Goal: Task Accomplishment & Management: Use online tool/utility

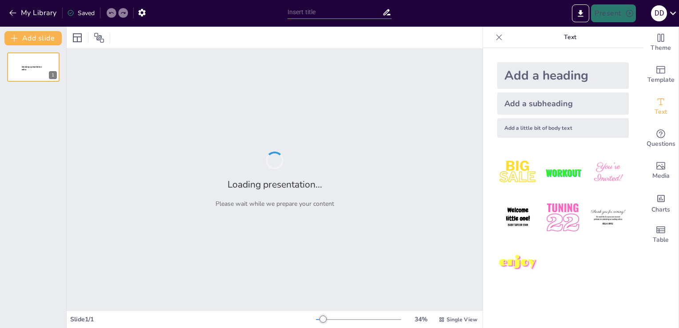
type input "Level Up Your Classroom: 5 AI Tools That Will Transform Your Teaching!"
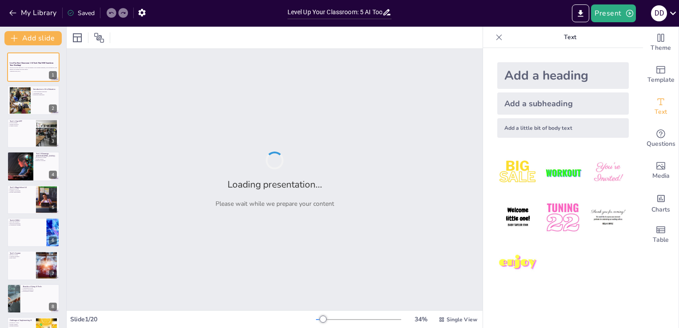
checkbox input "true"
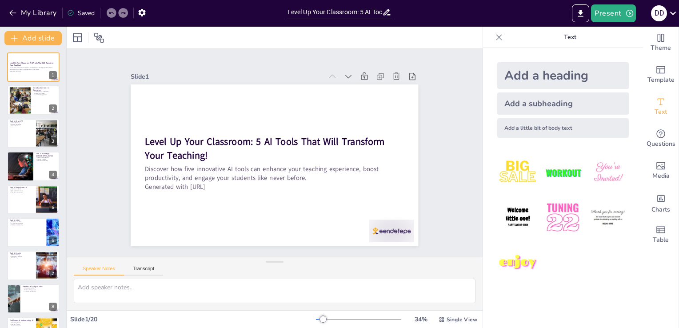
checkbox input "true"
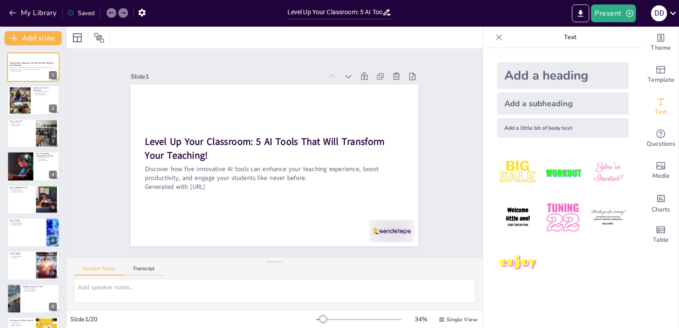
checkbox input "true"
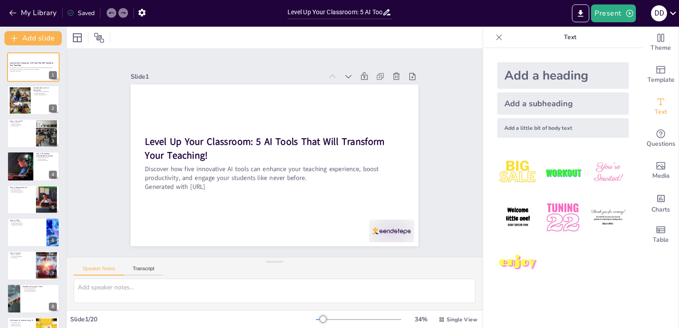
checkbox input "true"
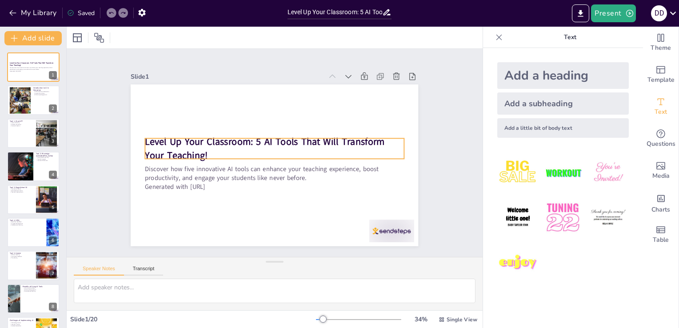
checkbox input "true"
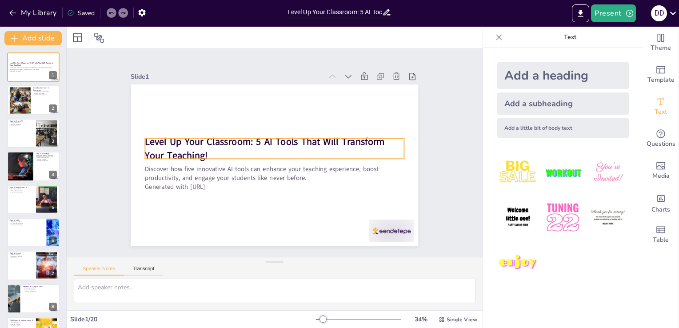
checkbox input "true"
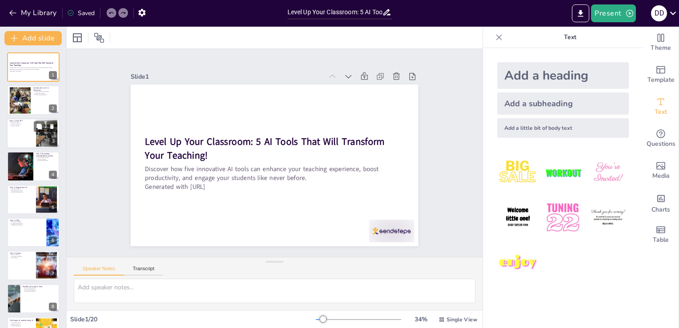
checkbox input "true"
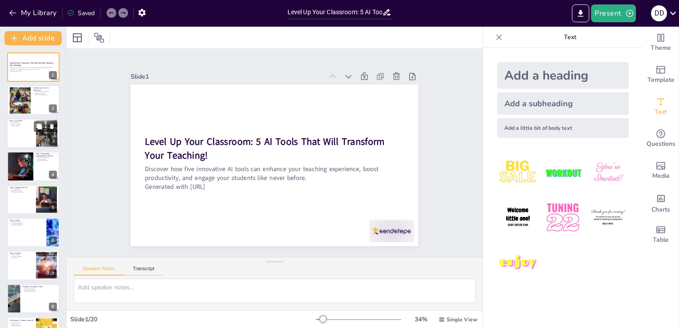
checkbox input "true"
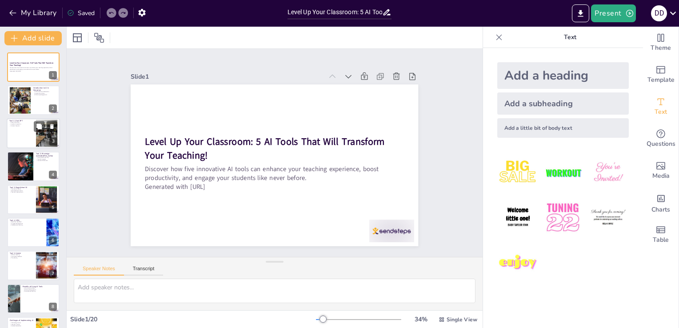
checkbox input "true"
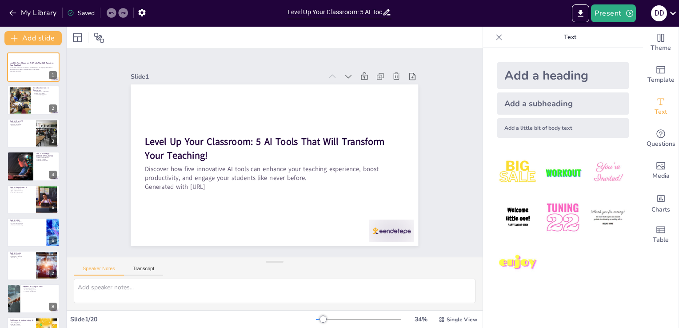
checkbox input "true"
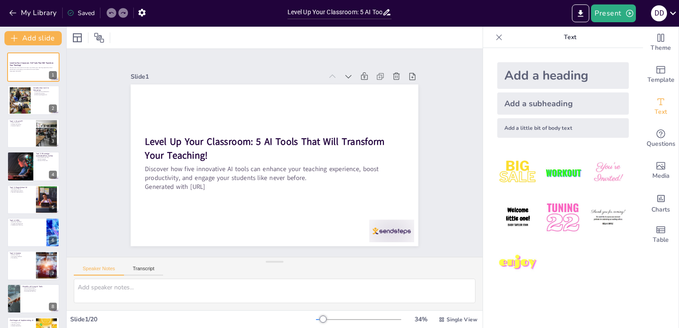
checkbox input "true"
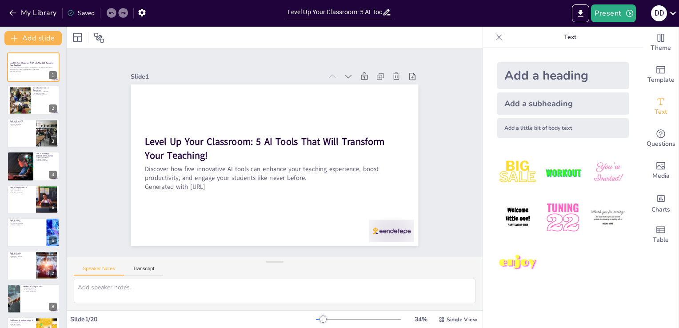
checkbox input "true"
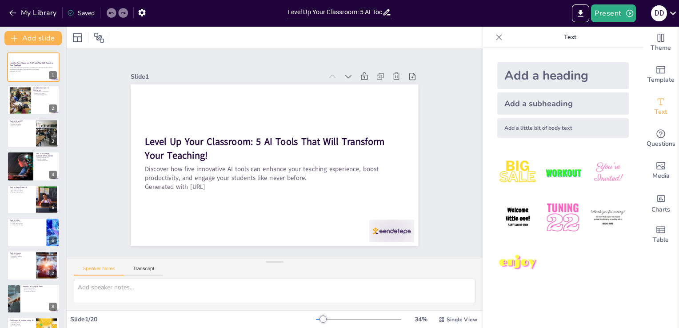
checkbox input "true"
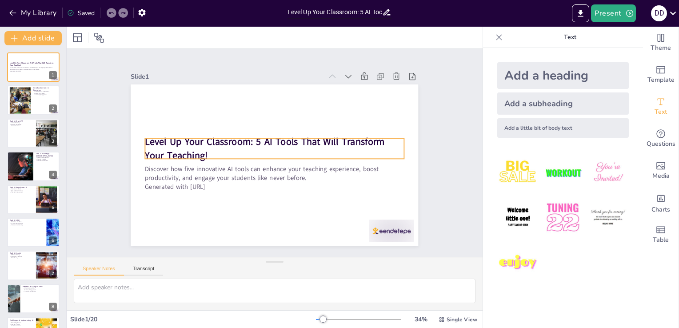
checkbox input "true"
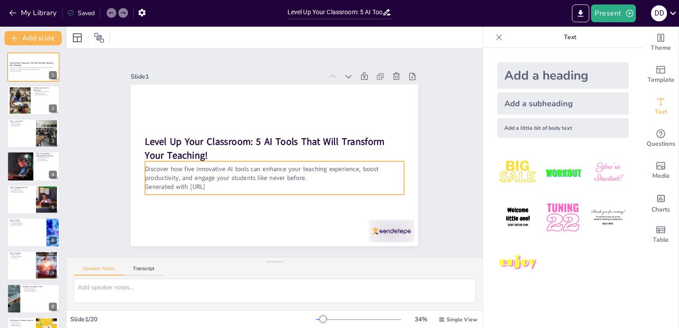
checkbox input "true"
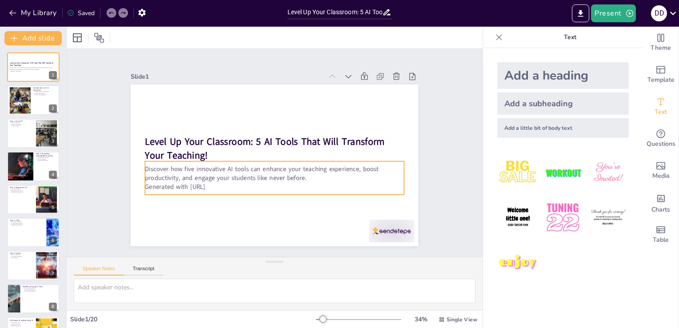
checkbox input "true"
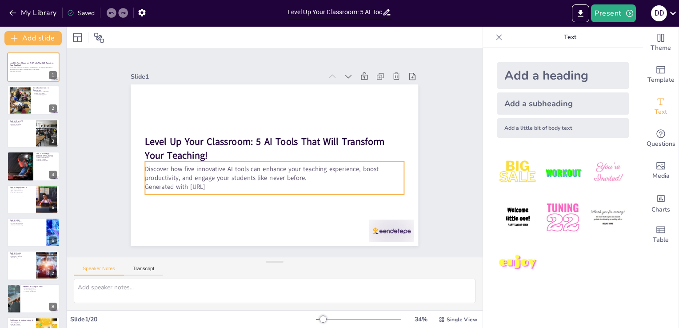
checkbox input "true"
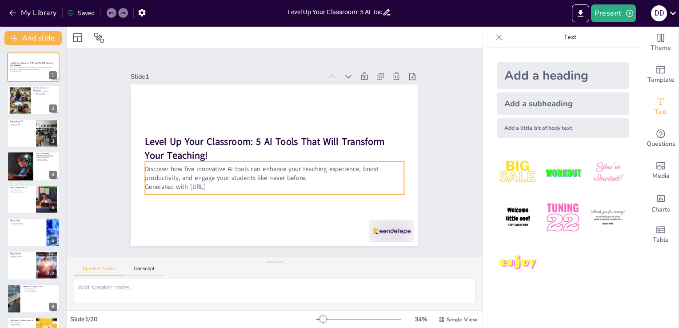
checkbox input "true"
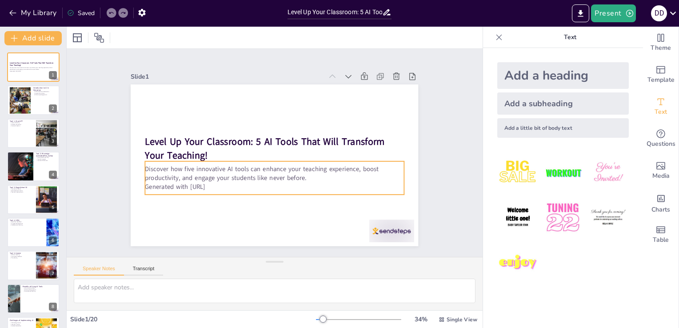
checkbox input "true"
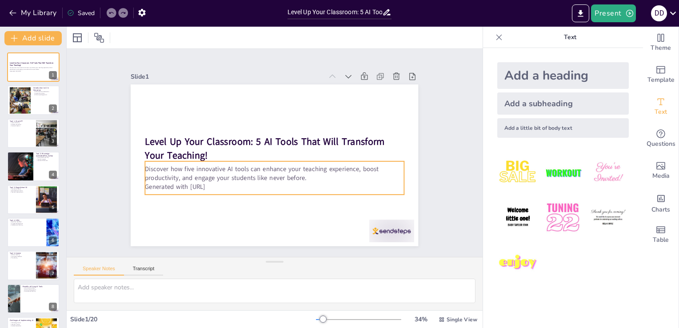
checkbox input "true"
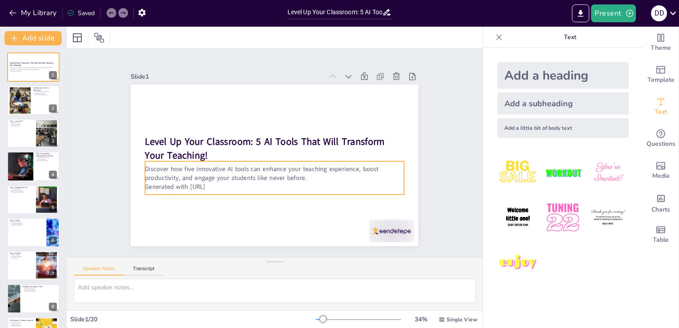
checkbox input "true"
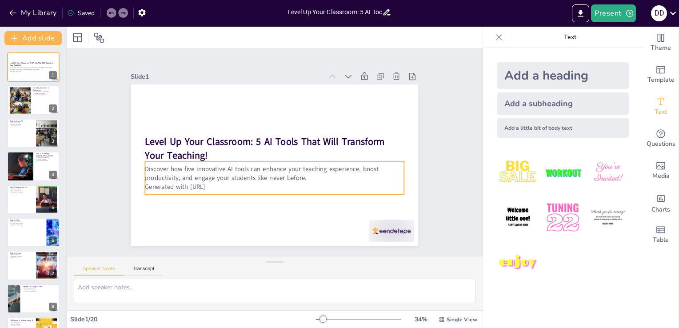
checkbox input "true"
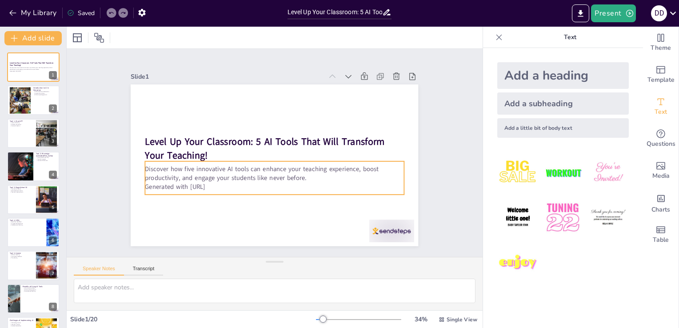
checkbox input "true"
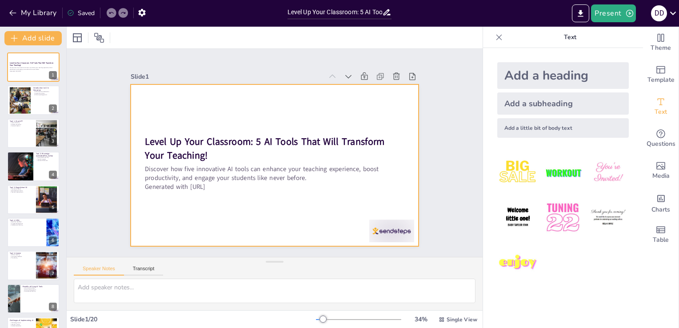
checkbox input "true"
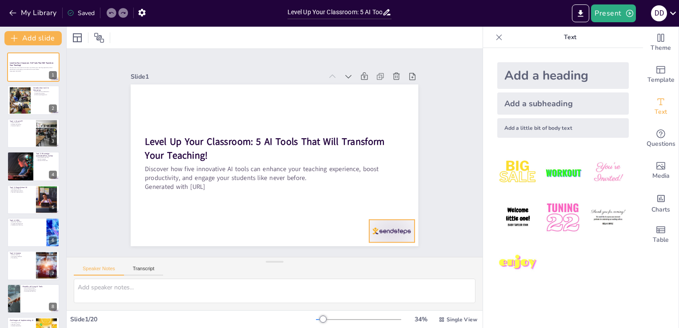
checkbox input "true"
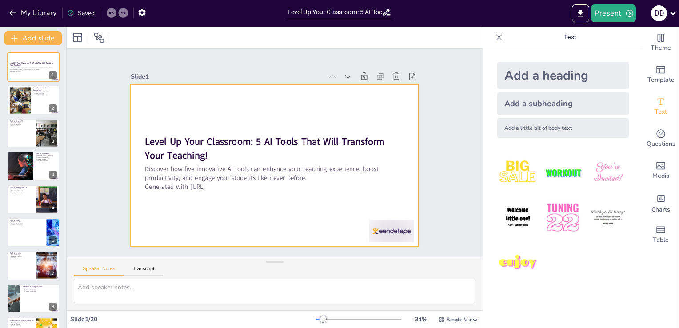
checkbox input "true"
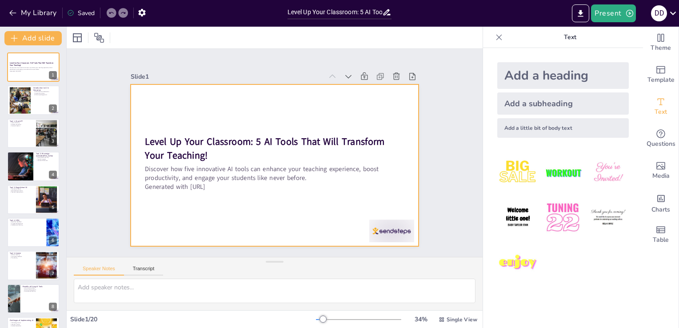
checkbox input "true"
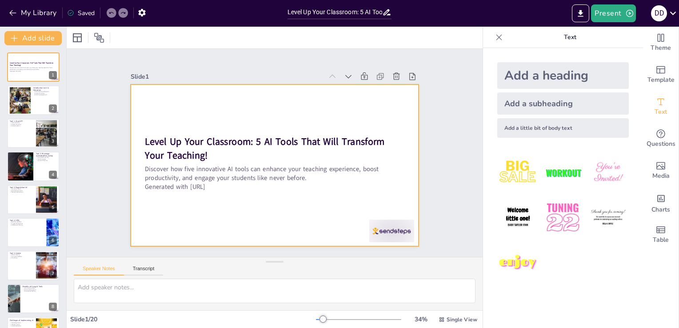
checkbox input "true"
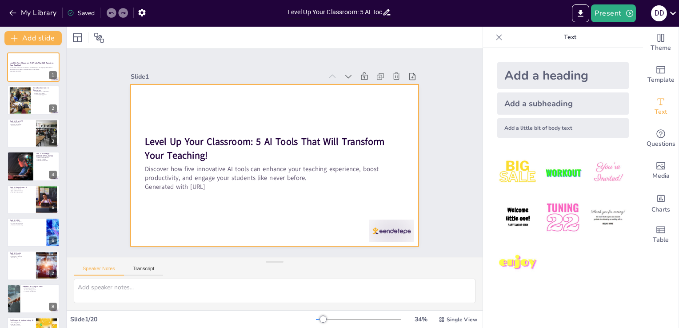
checkbox input "true"
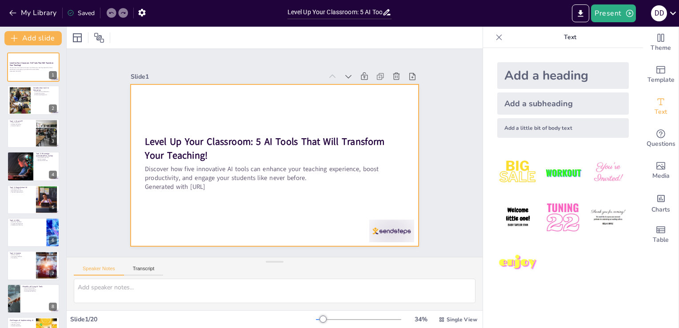
checkbox input "true"
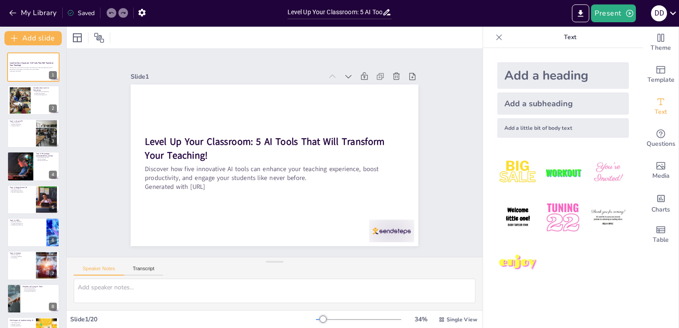
checkbox input "true"
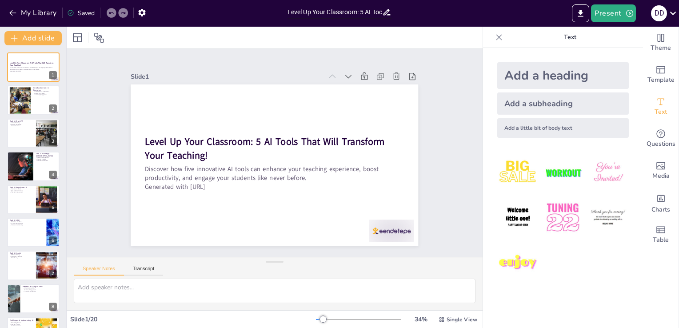
checkbox input "true"
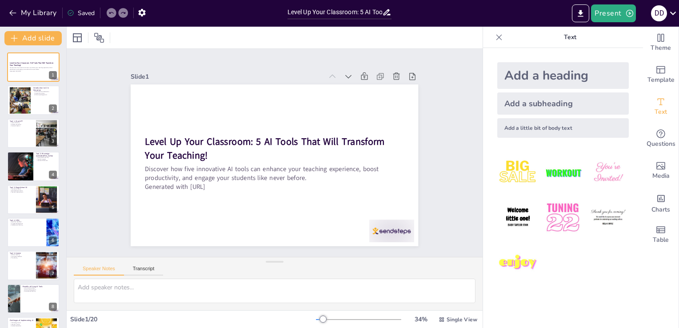
checkbox input "true"
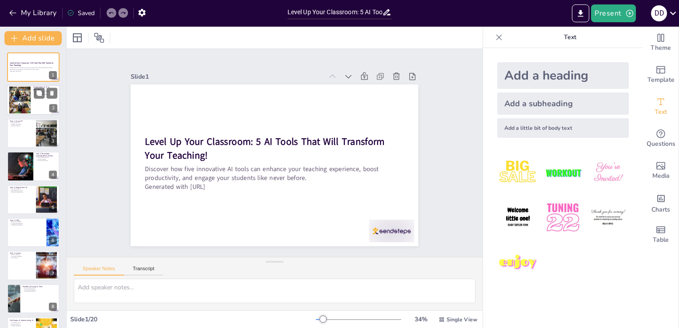
checkbox input "true"
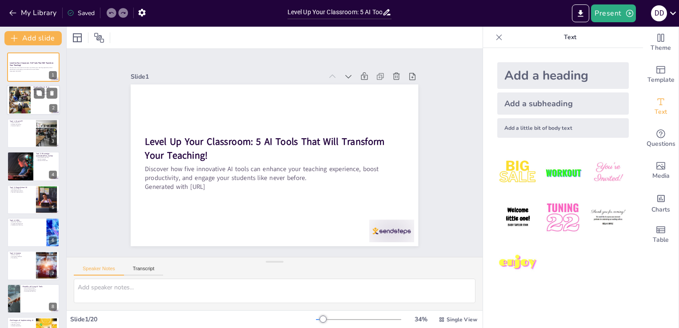
checkbox input "true"
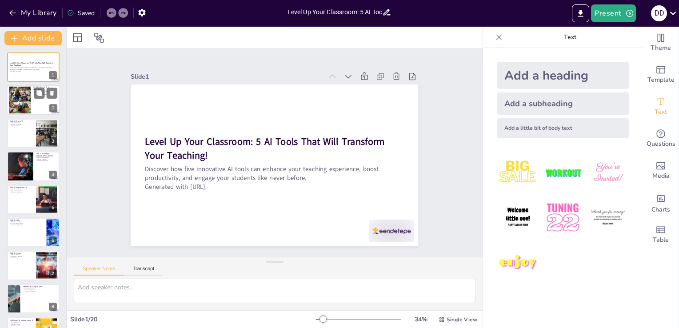
checkbox input "true"
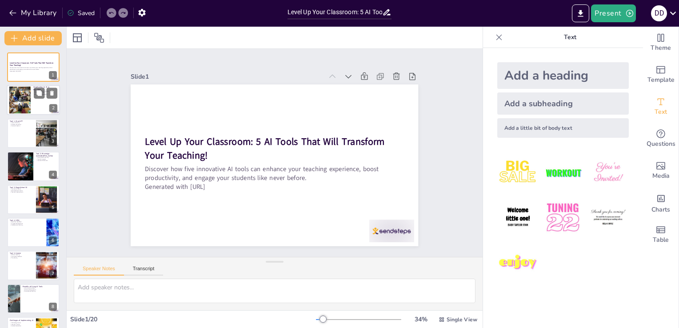
click at [21, 100] on div at bounding box center [20, 100] width 40 height 27
type textarea "AI is fundamentally changing the landscape of education. It helps teachers mana…"
checkbox input "true"
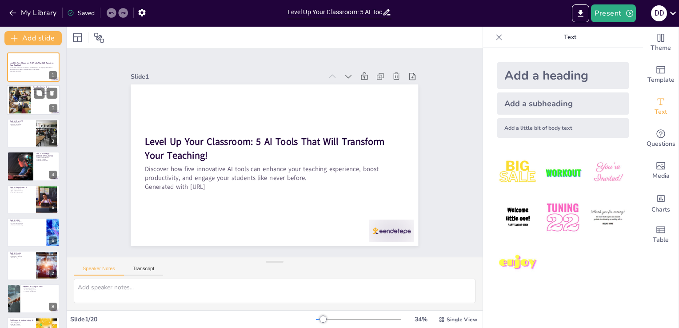
checkbox input "true"
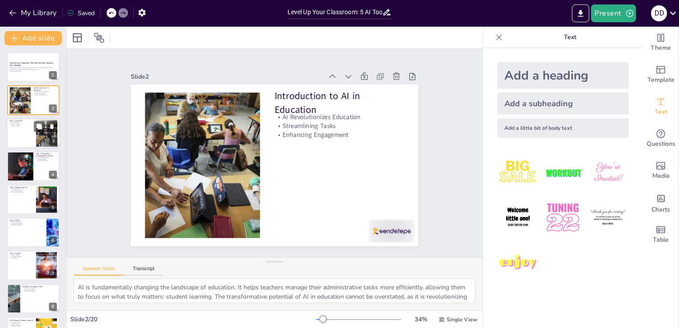
checkbox input "true"
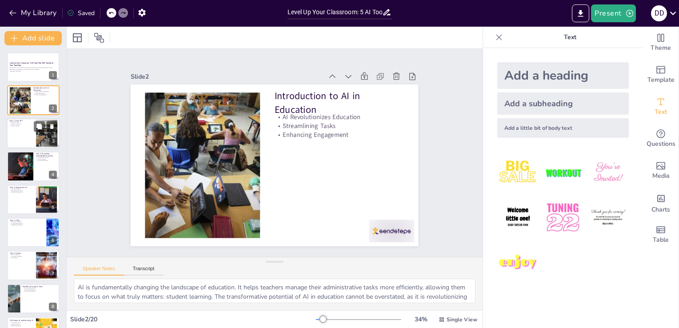
checkbox input "true"
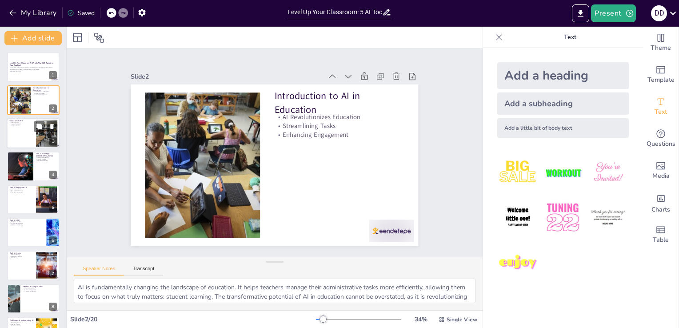
click at [28, 138] on div at bounding box center [33, 133] width 53 height 30
type textarea "Chat GPT can assist teachers in creating detailed lesson plans quickly. By inpu…"
checkbox input "true"
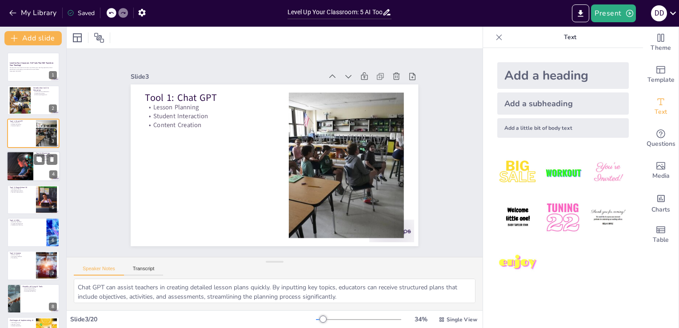
click at [27, 167] on div at bounding box center [19, 166] width 53 height 30
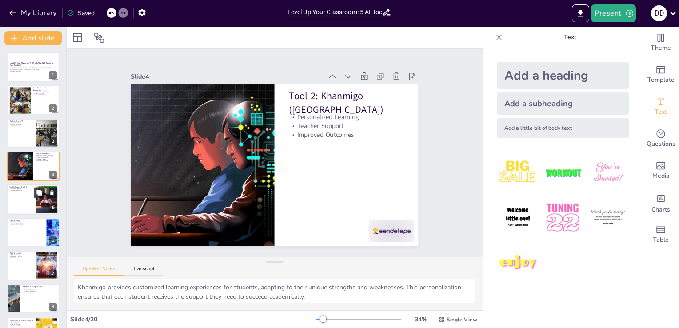
click at [34, 193] on button at bounding box center [39, 192] width 11 height 11
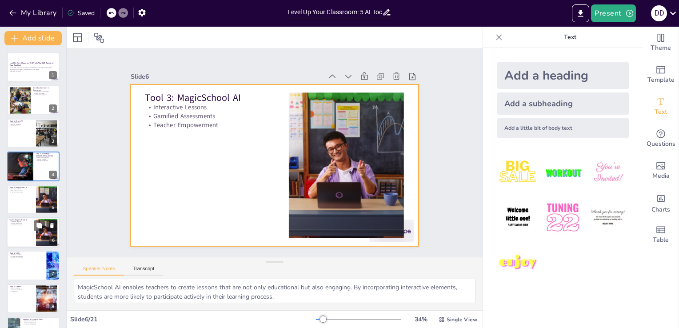
scroll to position [46, 0]
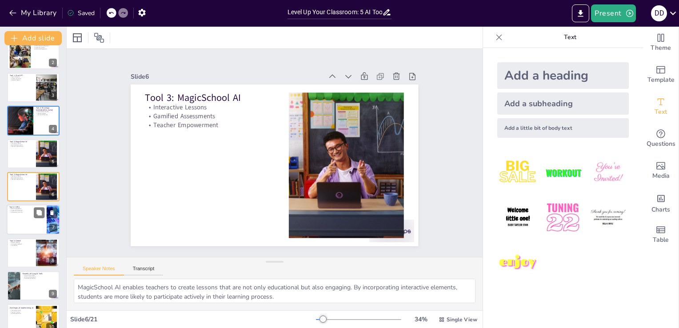
click at [35, 227] on div at bounding box center [33, 220] width 53 height 30
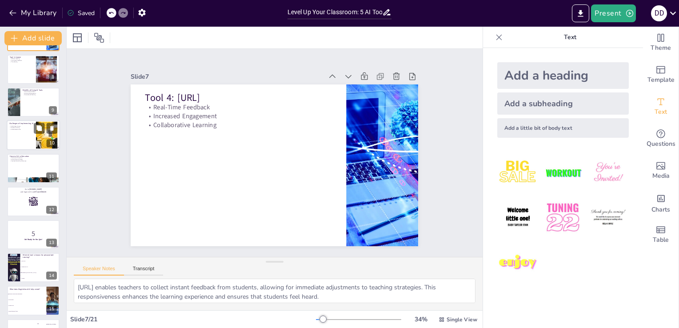
scroll to position [257, 0]
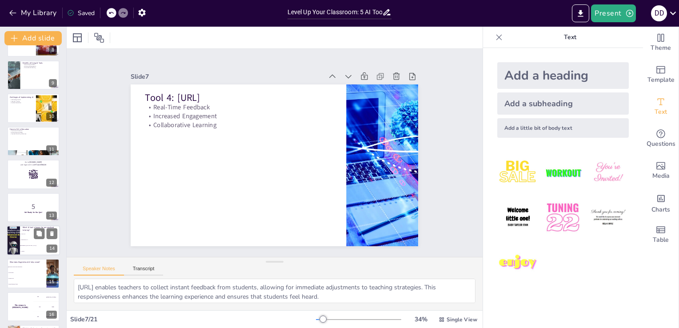
click at [23, 233] on span "Chat GPT" at bounding box center [40, 233] width 38 height 1
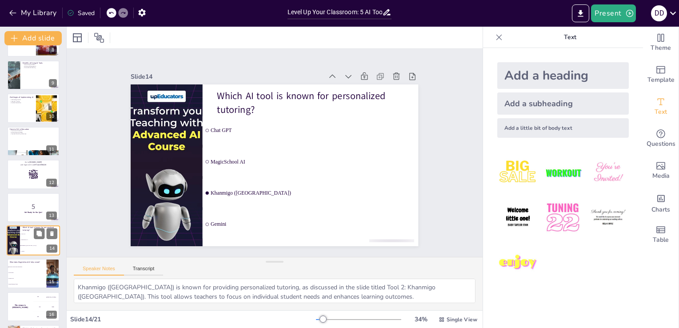
scroll to position [310, 0]
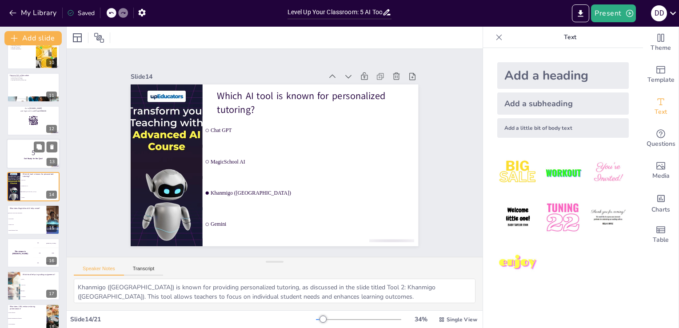
click at [26, 157] on strong "Get Ready for the Quiz!" at bounding box center [33, 158] width 18 height 2
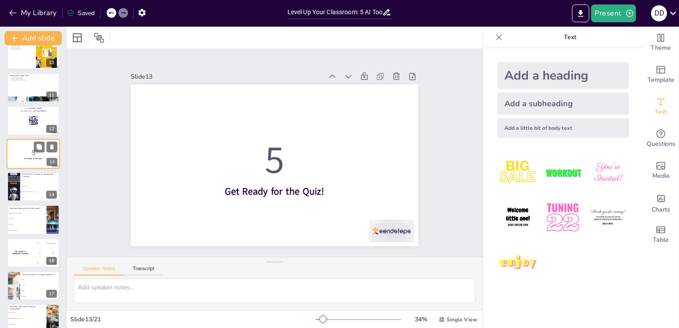
scroll to position [277, 0]
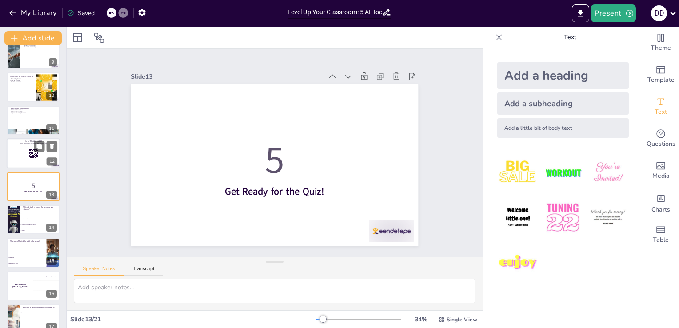
click at [23, 146] on div at bounding box center [33, 153] width 53 height 30
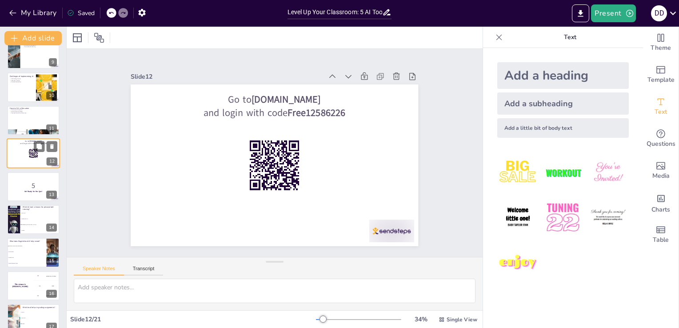
scroll to position [244, 0]
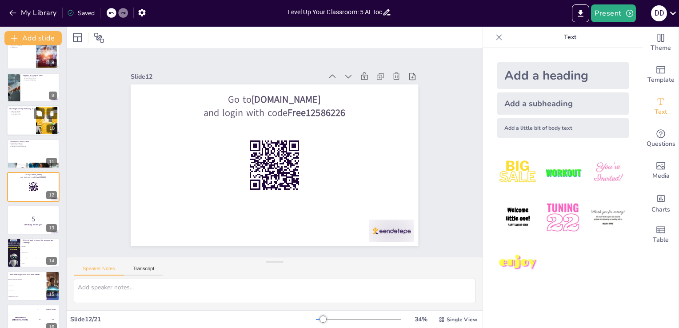
click at [18, 127] on div at bounding box center [33, 121] width 53 height 30
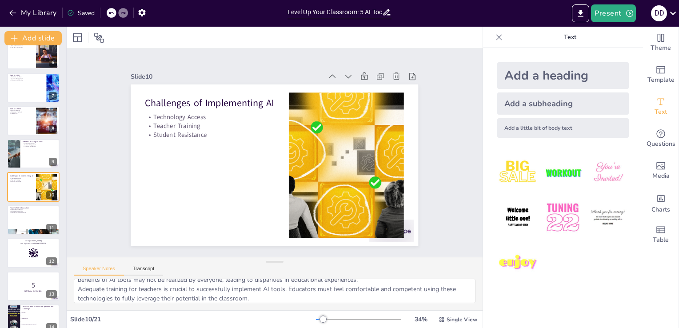
scroll to position [0, 0]
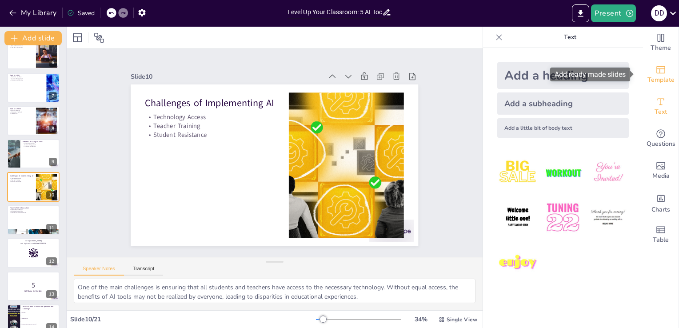
click at [648, 79] on span "Template" at bounding box center [661, 80] width 27 height 10
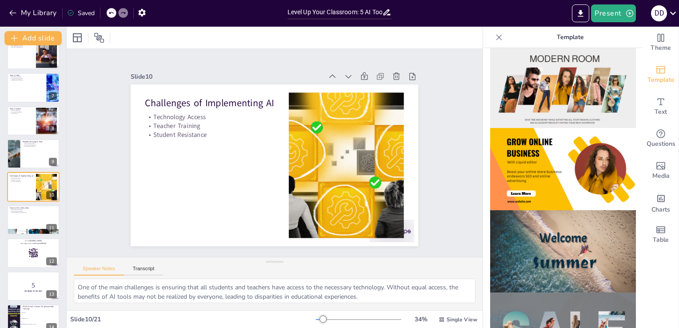
scroll to position [178, 0]
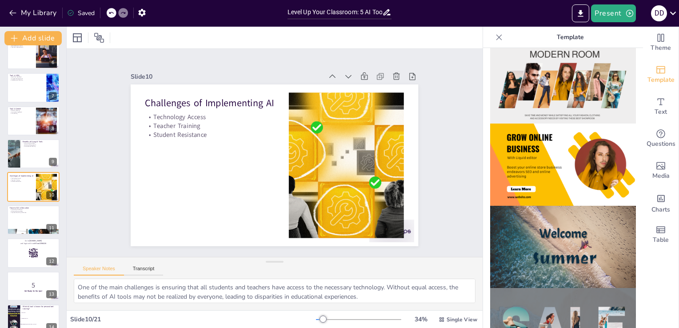
click at [538, 169] on img at bounding box center [563, 165] width 146 height 82
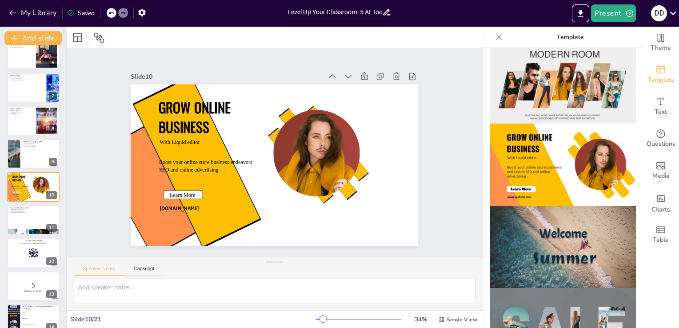
click at [368, 180] on div "Slide 1 Level Up Your Classroom: 5 AI Tools That Will Transform Your Teaching! …" at bounding box center [274, 152] width 187 height 337
click at [495, 38] on icon at bounding box center [499, 37] width 9 height 9
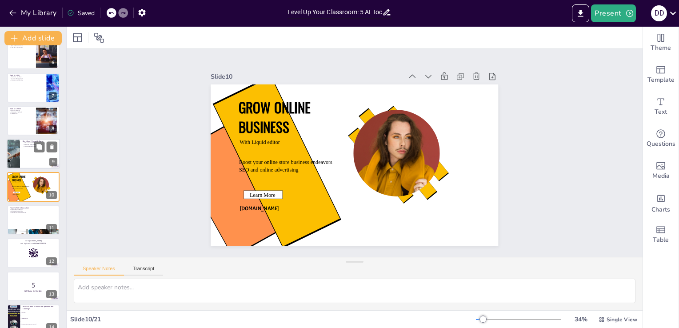
click at [25, 158] on div at bounding box center [33, 154] width 53 height 30
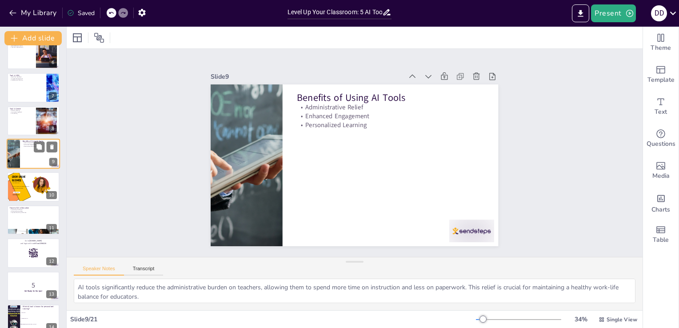
scroll to position [145, 0]
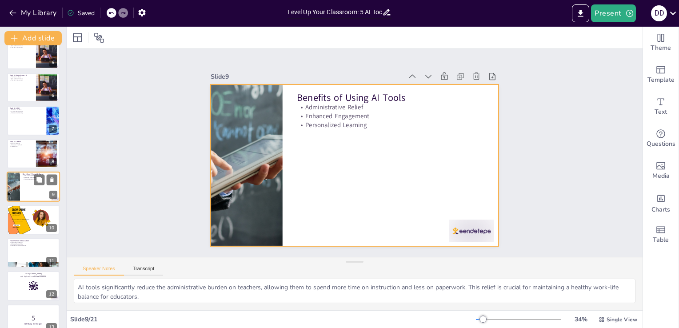
click at [25, 185] on div at bounding box center [33, 187] width 53 height 30
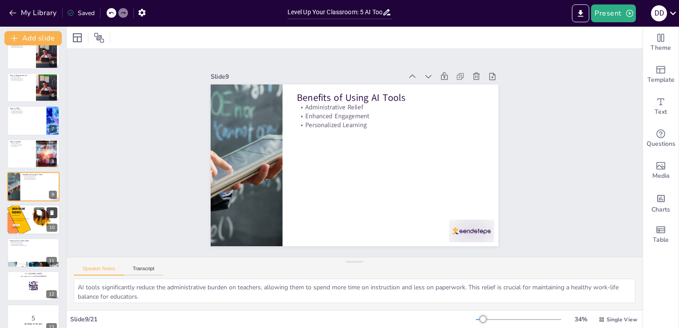
click at [52, 213] on icon at bounding box center [52, 213] width 4 height 5
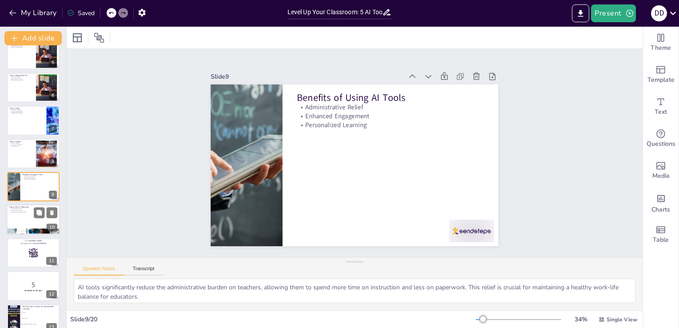
click at [27, 220] on div at bounding box center [33, 220] width 53 height 30
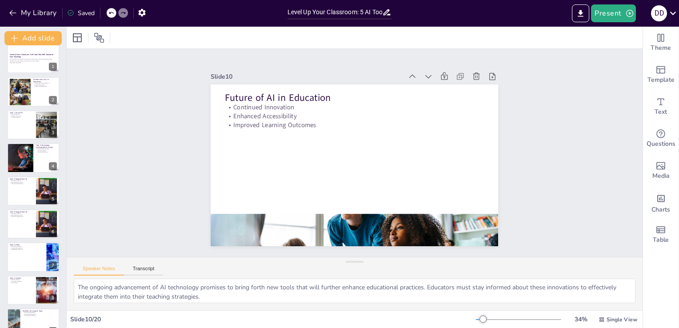
scroll to position [0, 0]
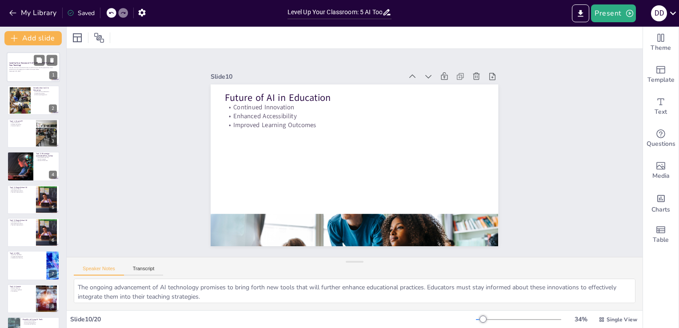
click at [35, 70] on p "Generated with [URL]" at bounding box center [33, 71] width 48 height 2
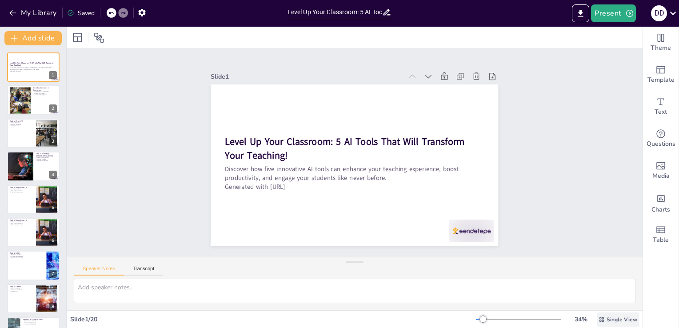
click at [607, 320] on span "Single View" at bounding box center [622, 319] width 31 height 7
click at [564, 215] on div "Slide 1 Level Up Your Classroom: 5 AI Tools That Will Transform Your Teaching! …" at bounding box center [355, 152] width 607 height 323
click at [612, 14] on button "Present" at bounding box center [613, 13] width 44 height 18
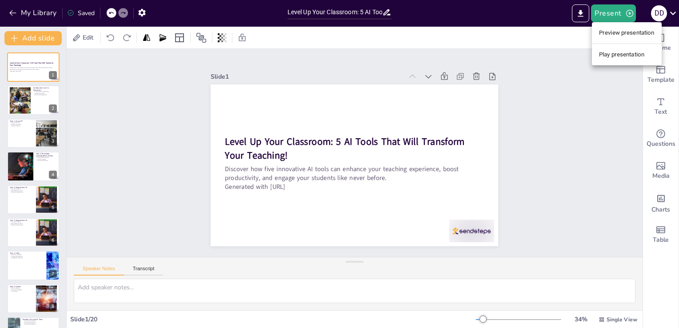
click at [616, 32] on li "Preview presentation" at bounding box center [627, 33] width 70 height 14
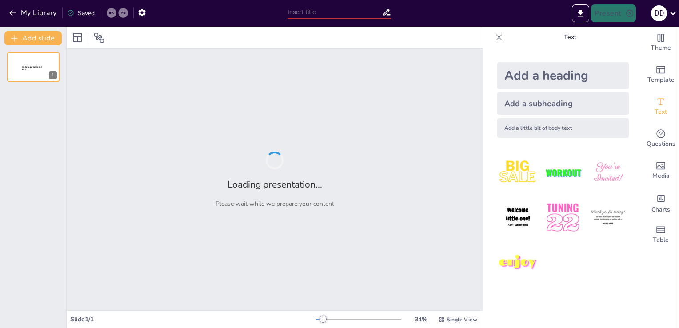
type input "Level Up Your Classroom: 5 AI Tools That Will Transform Your Teaching!"
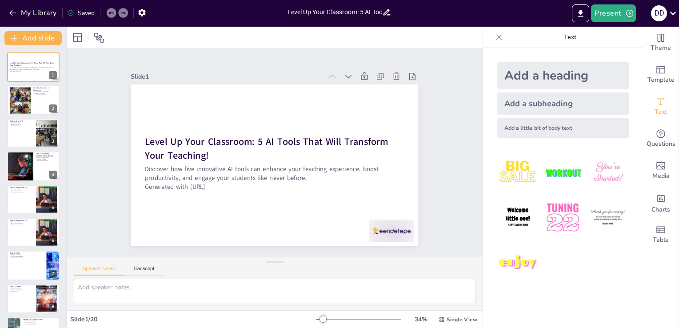
checkbox input "true"
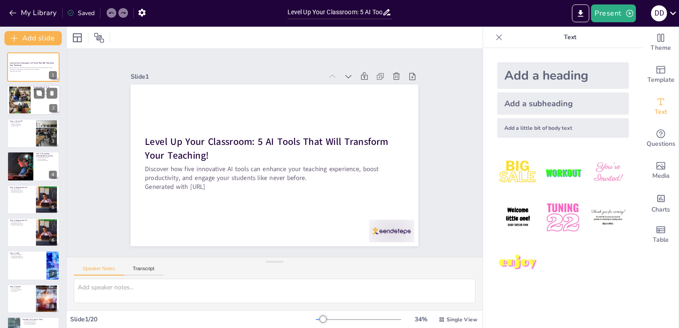
checkbox input "true"
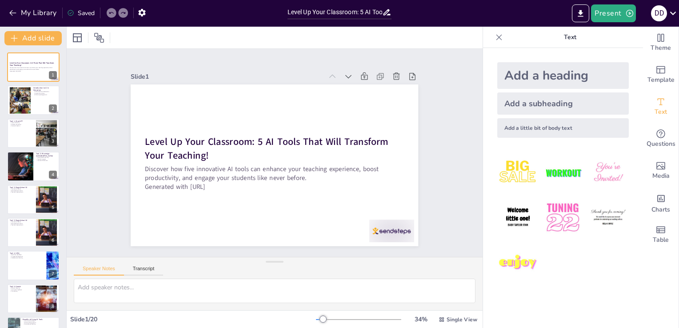
checkbox input "true"
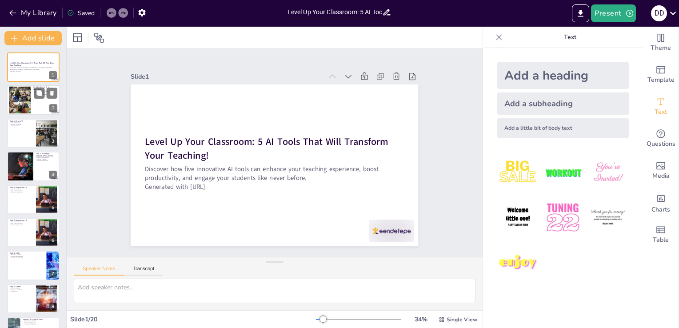
checkbox input "true"
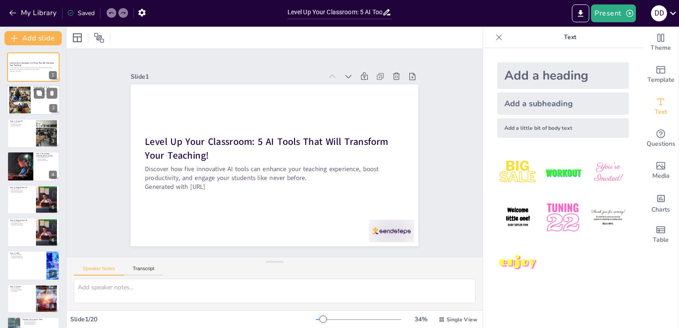
checkbox input "true"
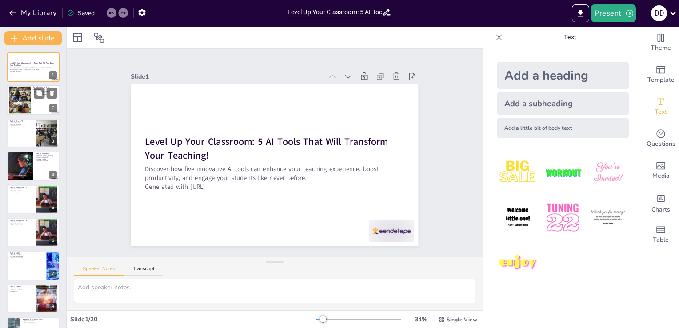
checkbox input "true"
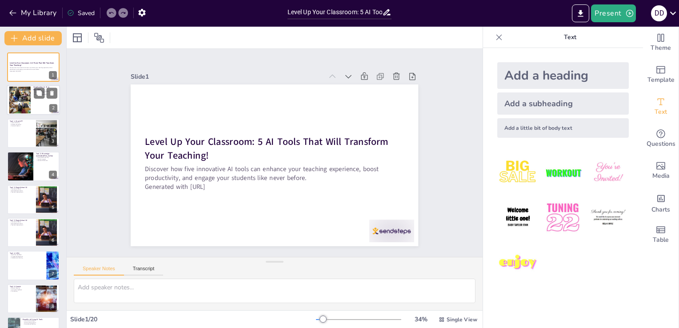
checkbox input "true"
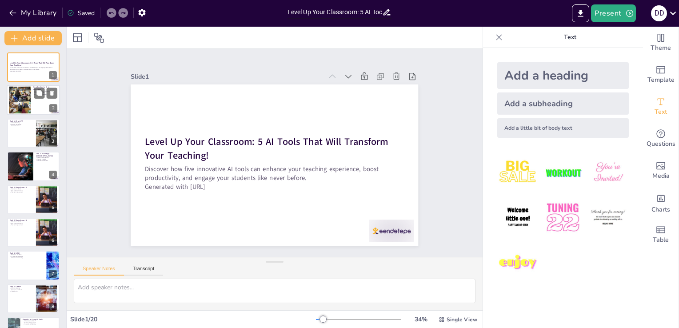
click at [21, 92] on div at bounding box center [20, 100] width 40 height 27
type textarea "AI is fundamentally changing the landscape of education. It helps teachers mana…"
checkbox input "true"
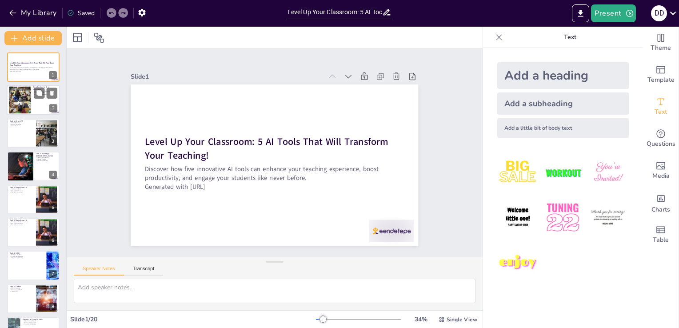
checkbox input "true"
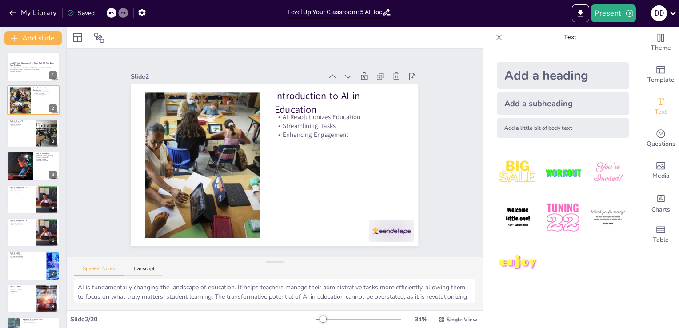
checkbox input "true"
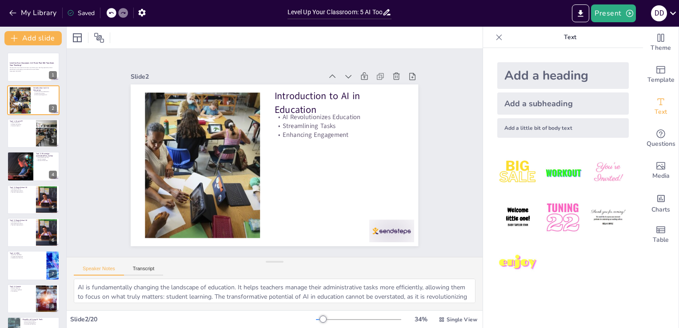
checkbox input "true"
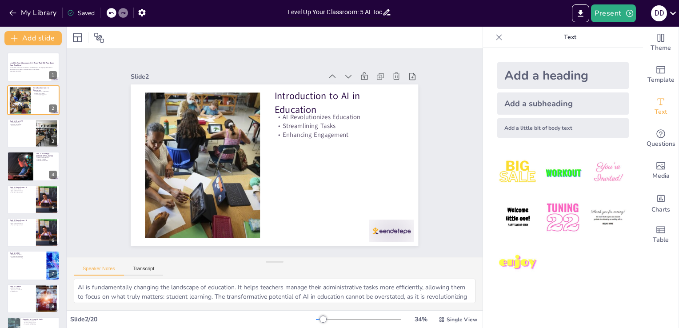
checkbox input "true"
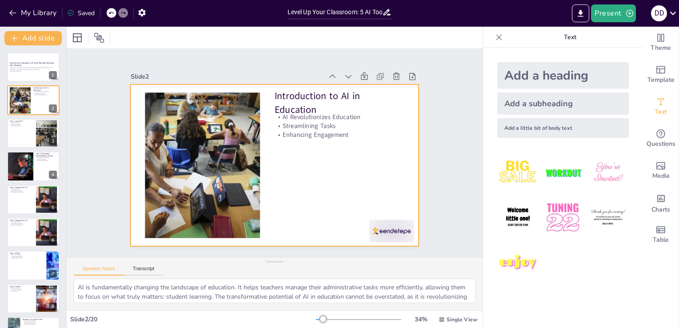
checkbox input "true"
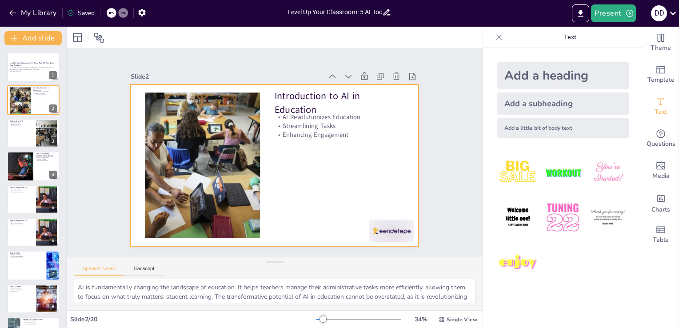
checkbox input "true"
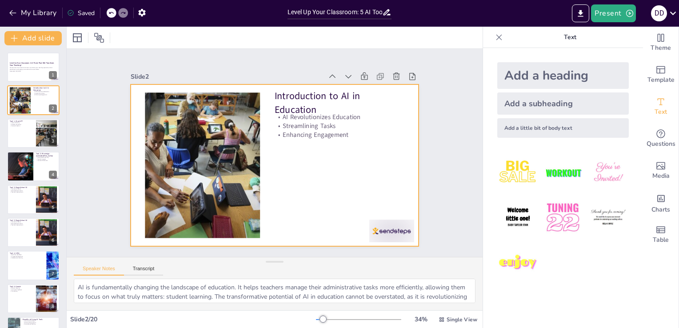
checkbox input "true"
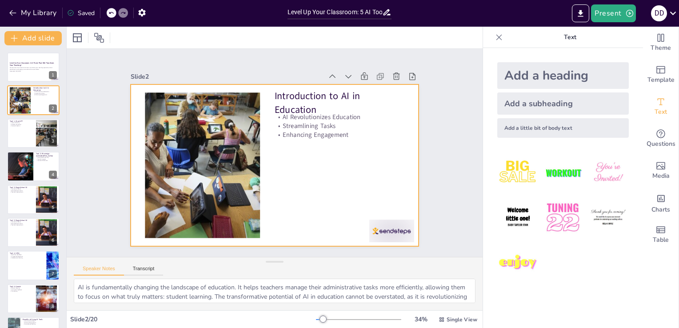
checkbox input "true"
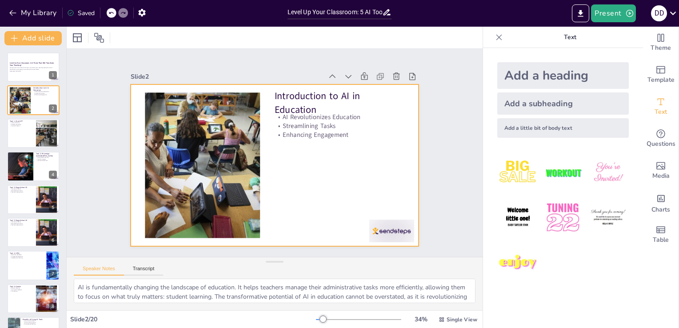
checkbox input "true"
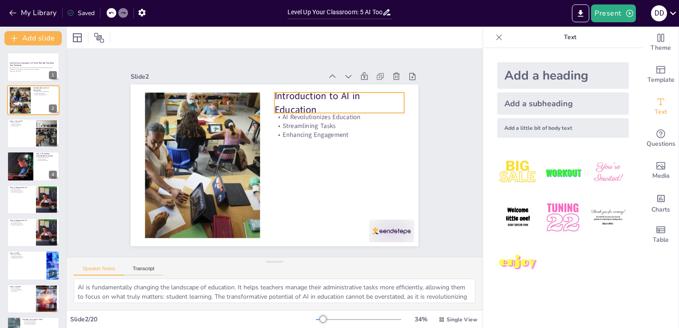
checkbox input "true"
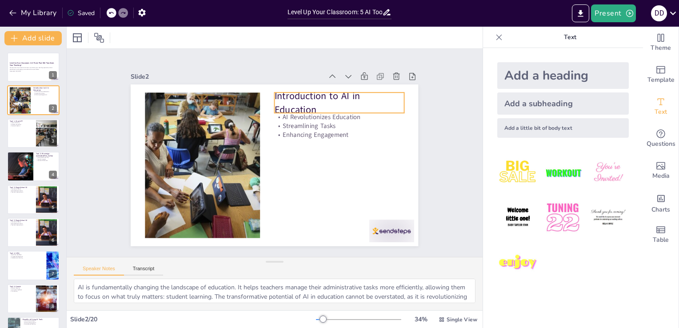
checkbox input "true"
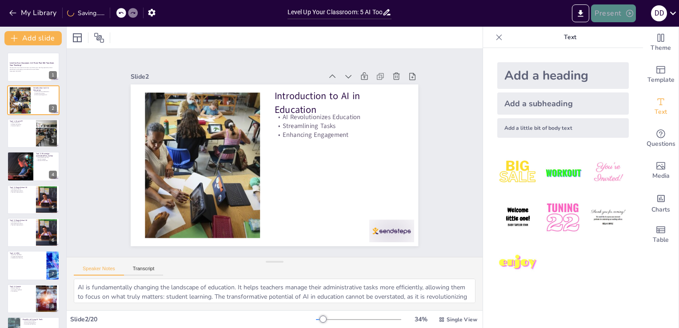
click at [608, 13] on button "Present" at bounding box center [613, 13] width 44 height 18
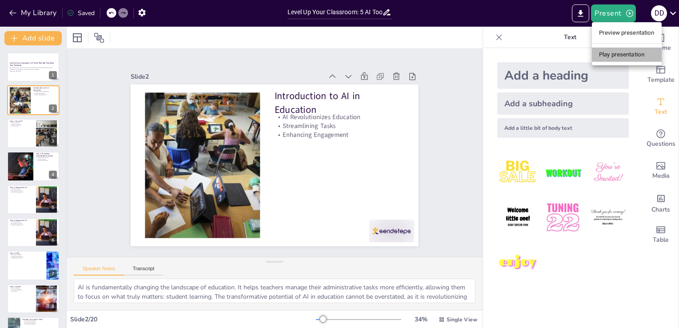
click at [619, 54] on li "Play presentation" at bounding box center [627, 55] width 70 height 14
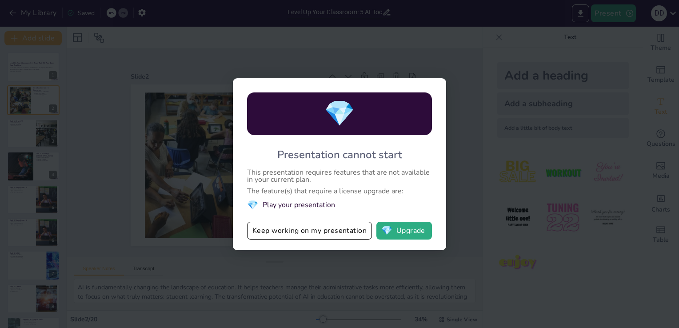
click at [461, 178] on div "💎 Presentation cannot start This presentation requires features that are not av…" at bounding box center [339, 164] width 679 height 328
click at [301, 232] on button "Keep working on my presentation" at bounding box center [309, 231] width 125 height 18
checkbox input "true"
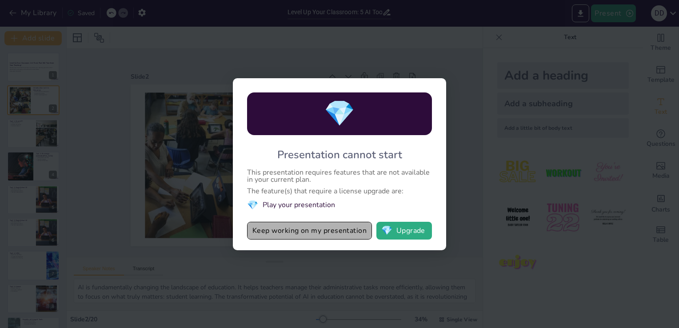
checkbox input "true"
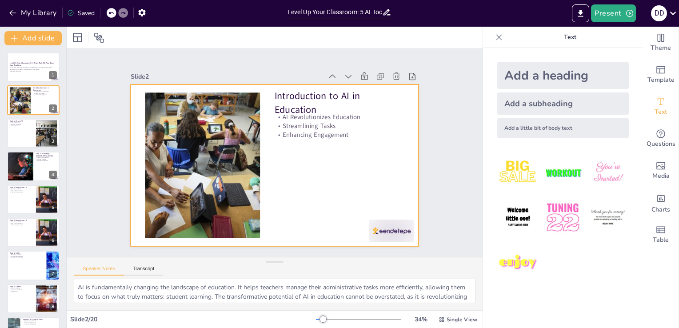
checkbox input "true"
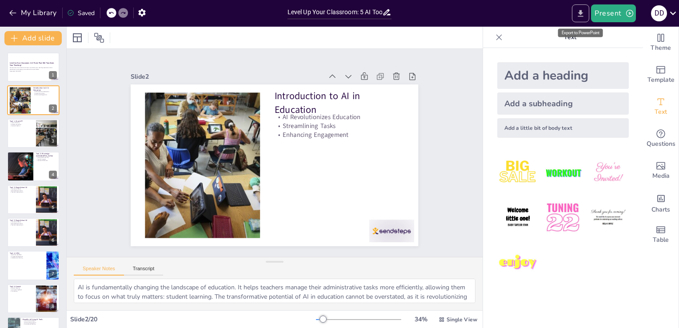
click at [582, 16] on icon "Export to PowerPoint" at bounding box center [580, 13] width 9 height 9
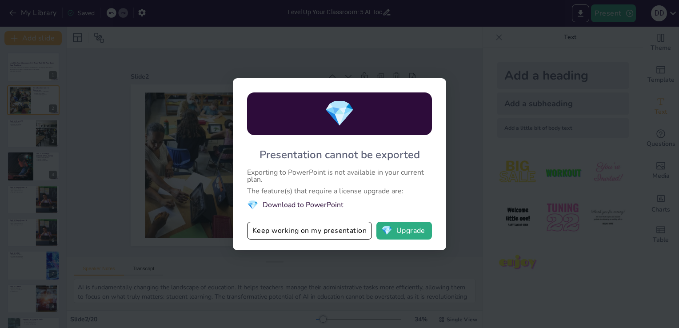
click at [320, 206] on li "💎 Download to PowerPoint" at bounding box center [339, 205] width 185 height 12
click at [318, 204] on li "💎 Download to PowerPoint" at bounding box center [339, 205] width 185 height 12
click at [357, 236] on button "Keep working on my presentation" at bounding box center [309, 231] width 125 height 18
checkbox input "true"
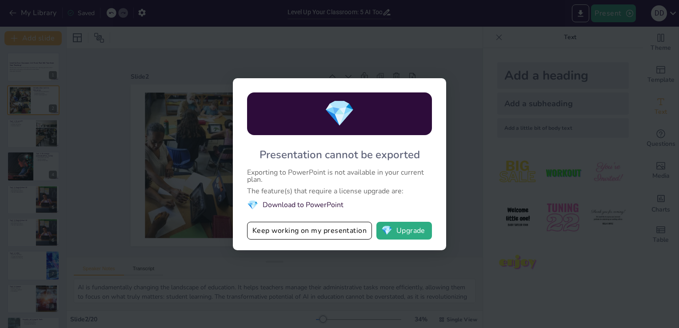
checkbox input "true"
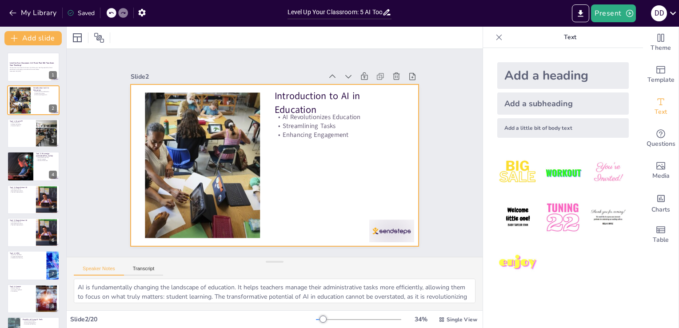
checkbox input "true"
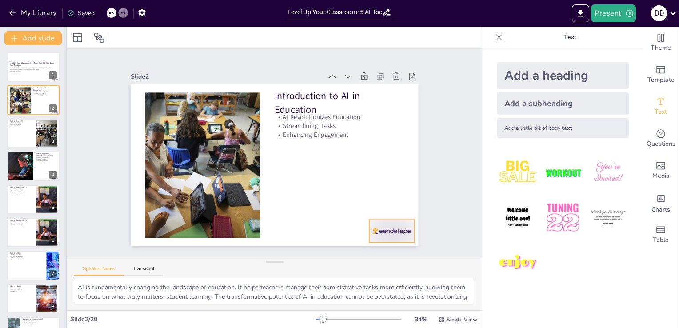
checkbox input "true"
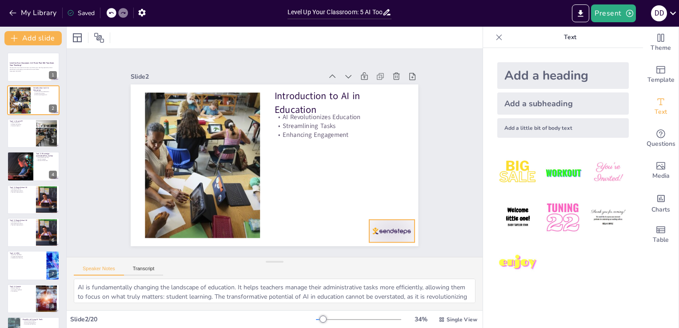
checkbox input "true"
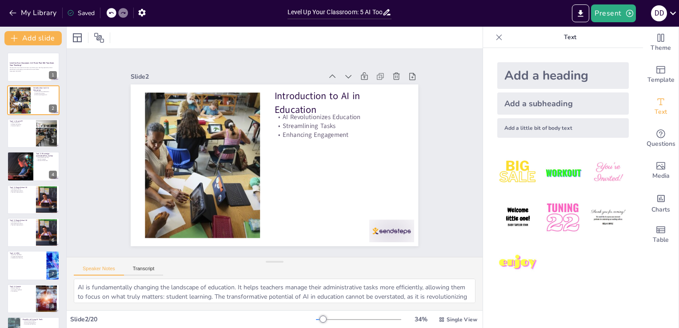
checkbox input "true"
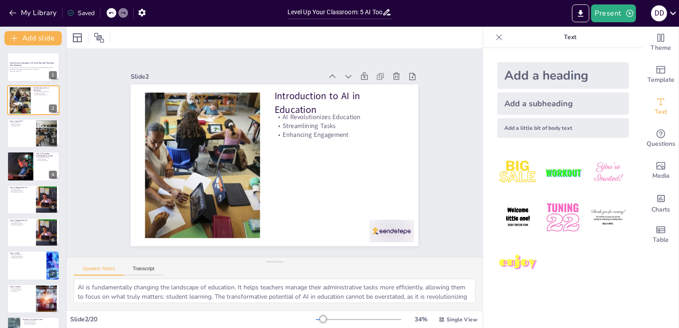
checkbox input "true"
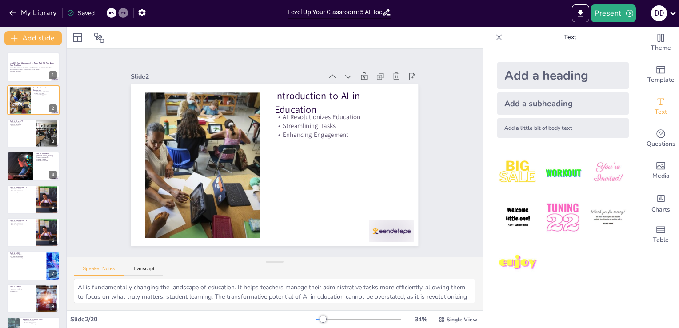
checkbox input "true"
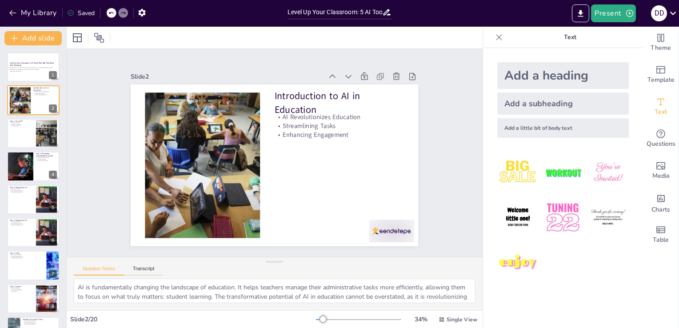
checkbox input "true"
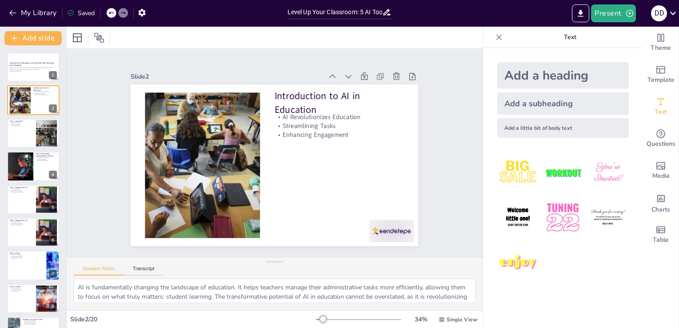
checkbox input "true"
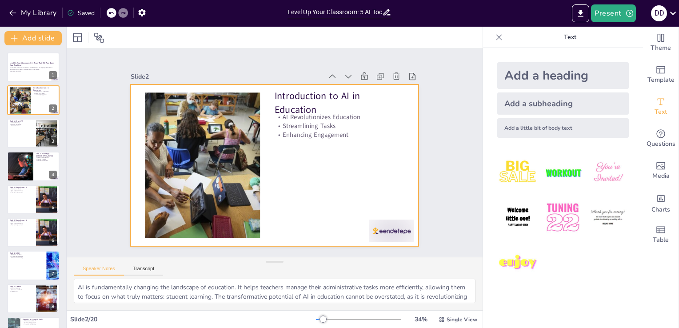
checkbox input "true"
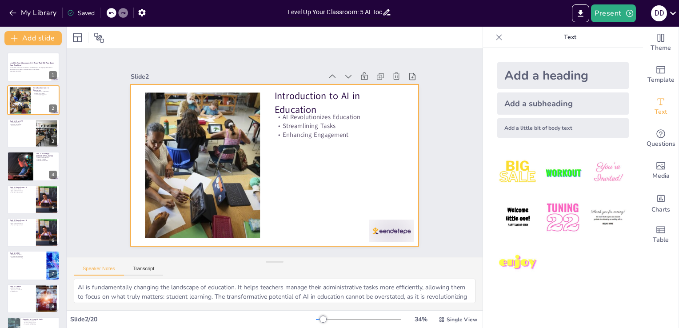
checkbox input "true"
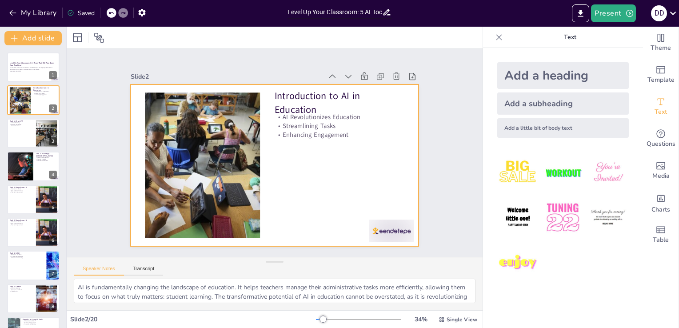
checkbox input "true"
